Goal: Task Accomplishment & Management: Use online tool/utility

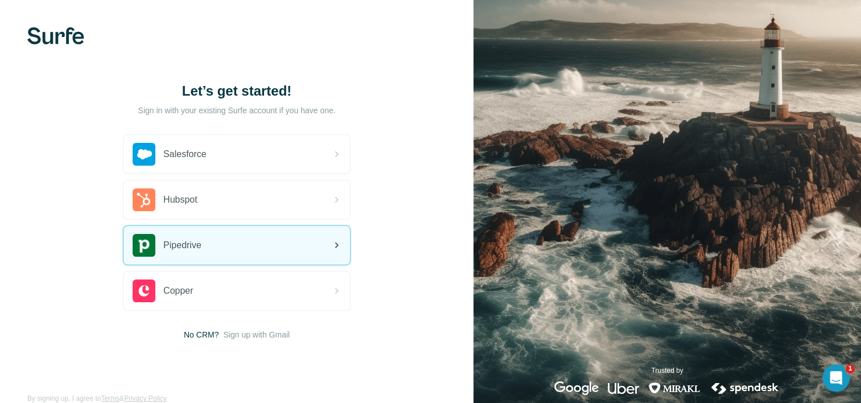
scroll to position [18, 0]
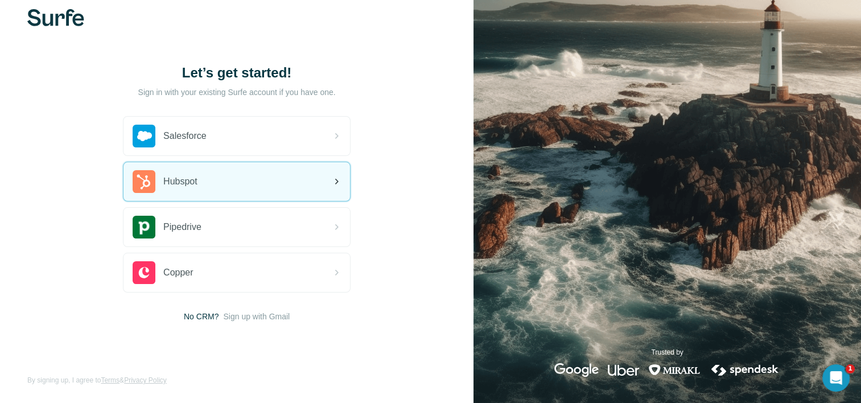
click at [180, 180] on span "Hubspot" at bounding box center [180, 182] width 34 height 14
